Goal: Task Accomplishment & Management: Manage account settings

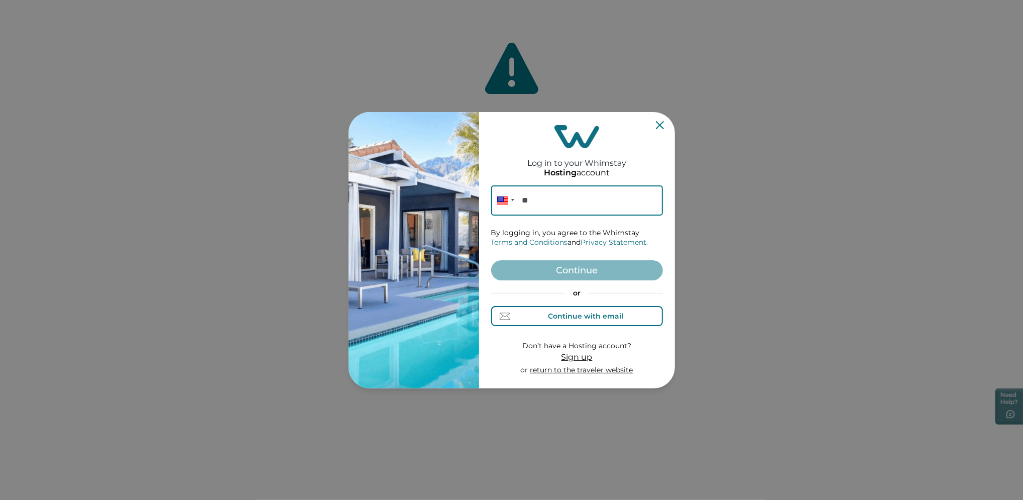
click at [555, 314] on div "Continue with email" at bounding box center [585, 316] width 75 height 8
click at [528, 202] on input at bounding box center [577, 200] width 172 height 30
paste input "[PERSON_NAME][EMAIL_ADDRESS][DOMAIN_NAME]"
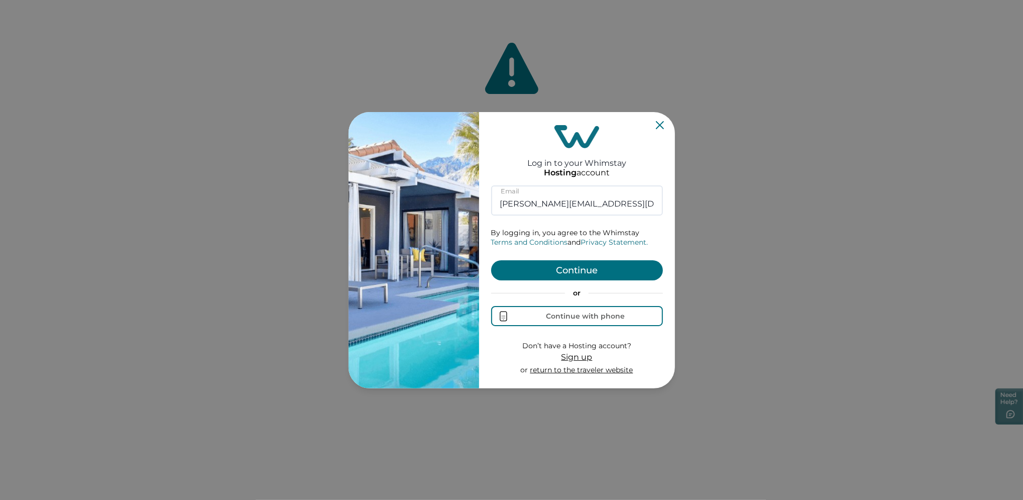
type input "[PERSON_NAME][EMAIL_ADDRESS][DOMAIN_NAME]"
click at [541, 270] on button "Continue" at bounding box center [577, 270] width 172 height 20
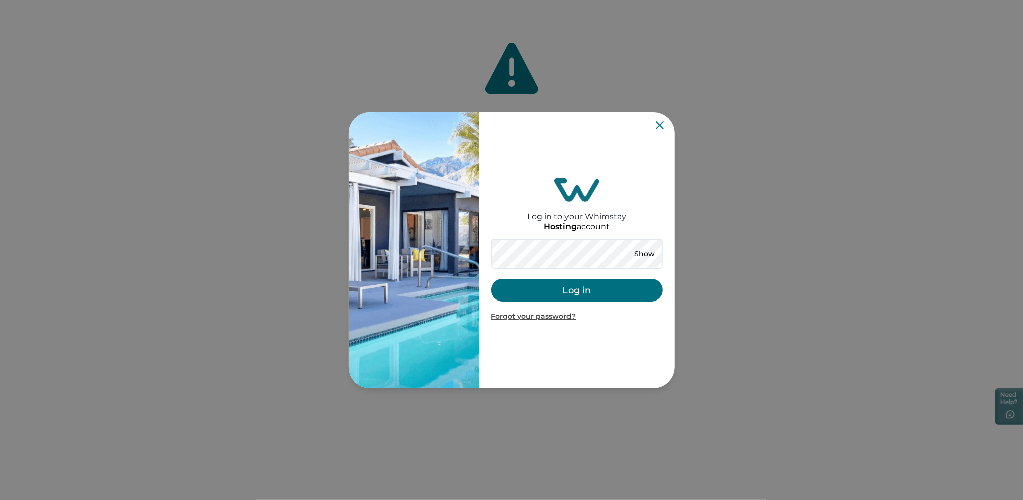
click at [639, 238] on div "Log in to your Whimstay Hosting account Show Log in Forgot your password?" at bounding box center [577, 250] width 172 height 268
click at [641, 254] on button "Show" at bounding box center [645, 254] width 36 height 14
click at [576, 295] on button "Log in" at bounding box center [577, 290] width 172 height 23
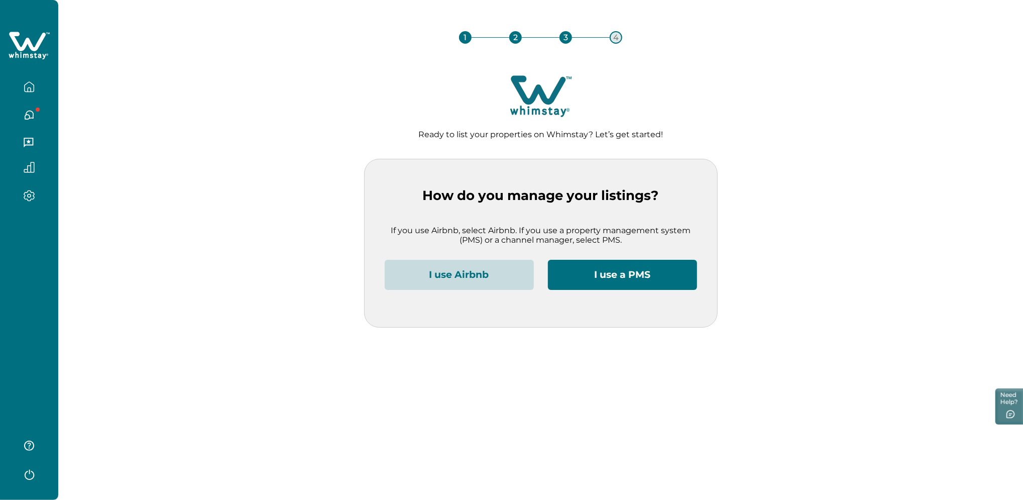
click at [446, 275] on button "I use Airbnb" at bounding box center [459, 275] width 149 height 30
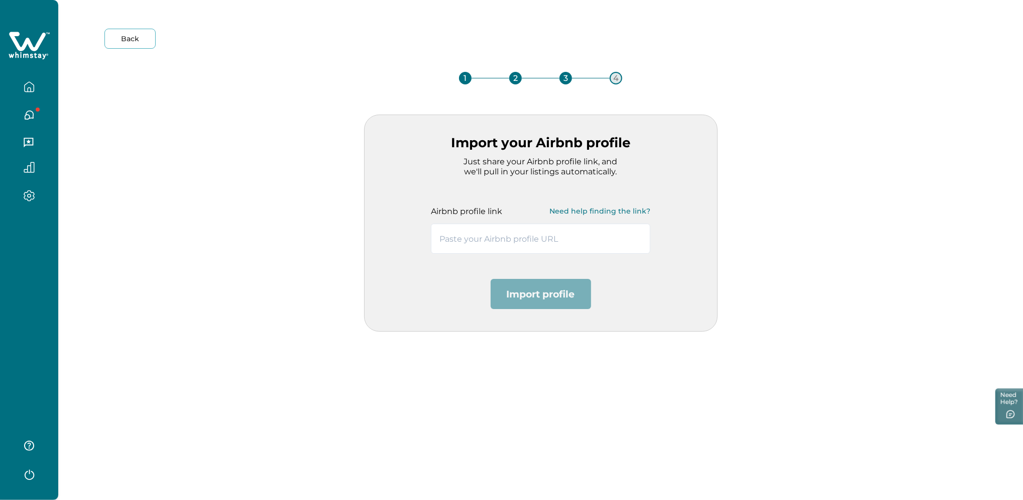
click at [467, 262] on div "Import your Airbnb profile Just share your Airbnb profile link, and we'll pull …" at bounding box center [541, 222] width 354 height 217
click at [467, 258] on div "Import your Airbnb profile Just share your Airbnb profile link, and we'll pull …" at bounding box center [541, 222] width 354 height 217
click at [467, 241] on input "text" at bounding box center [540, 238] width 219 height 30
